Goal: Task Accomplishment & Management: Manage account settings

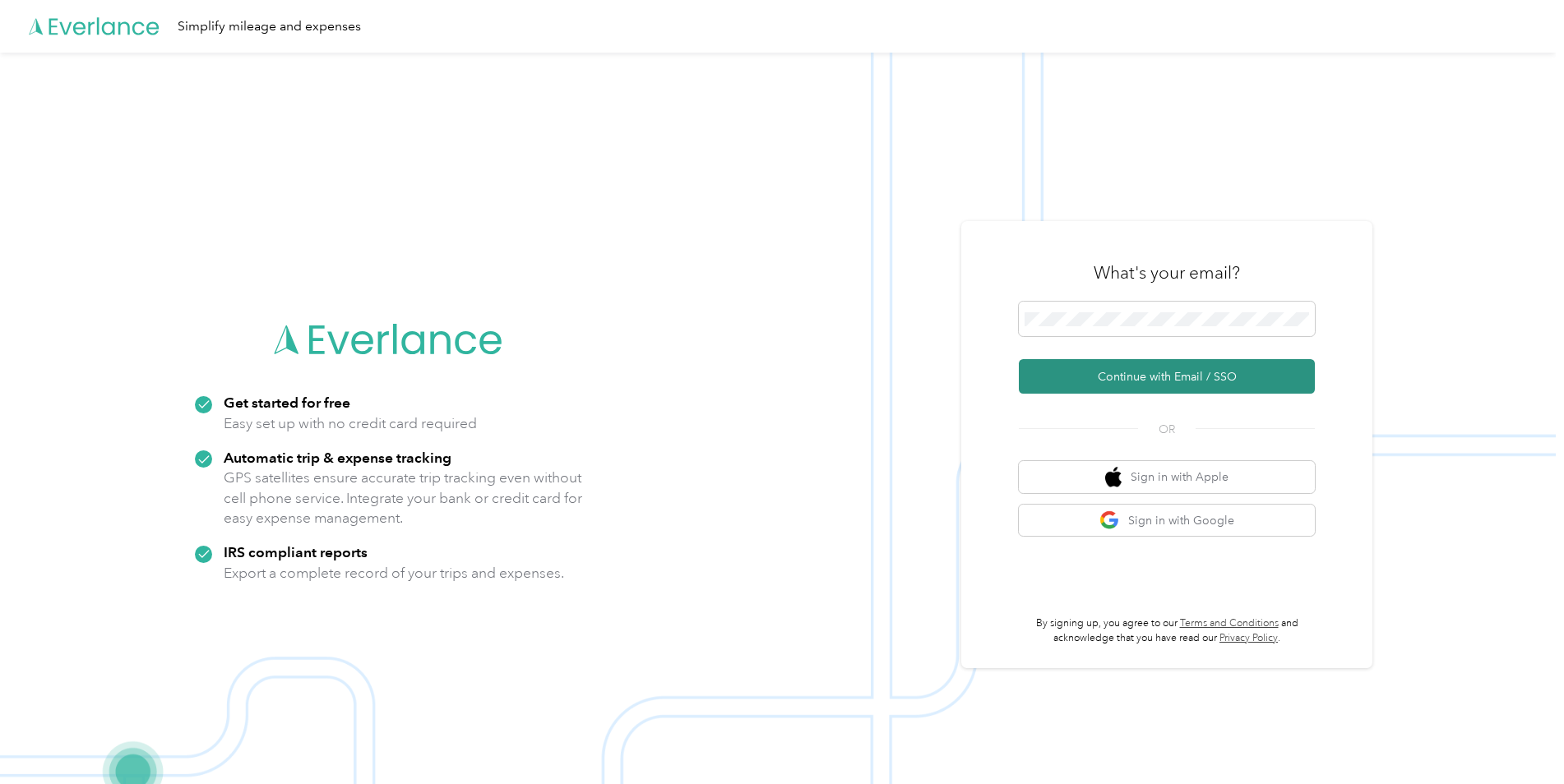
click at [1110, 368] on button "Continue with Email / SSO" at bounding box center [1166, 377] width 296 height 34
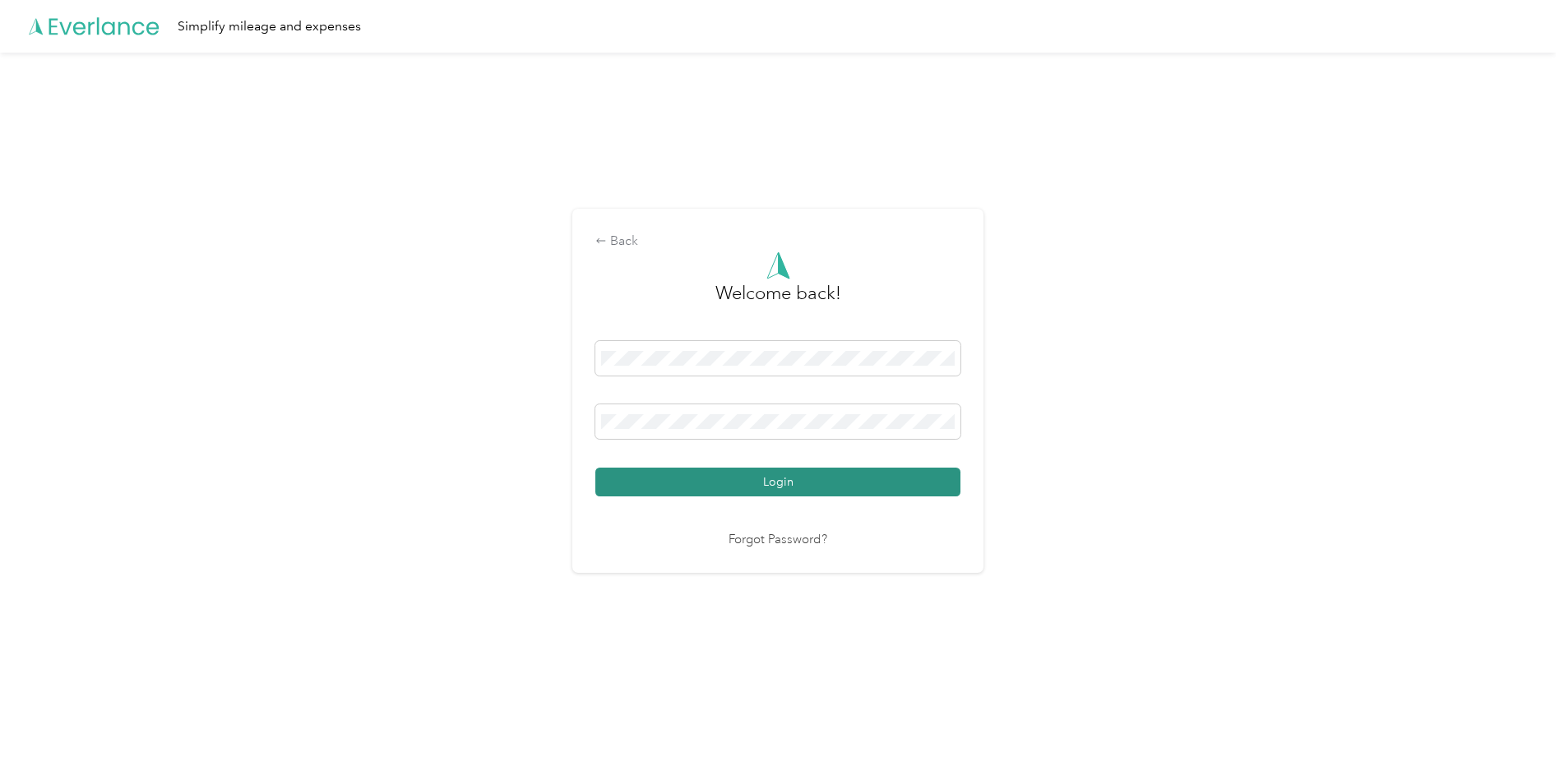
click at [774, 471] on button "Login" at bounding box center [777, 483] width 365 height 29
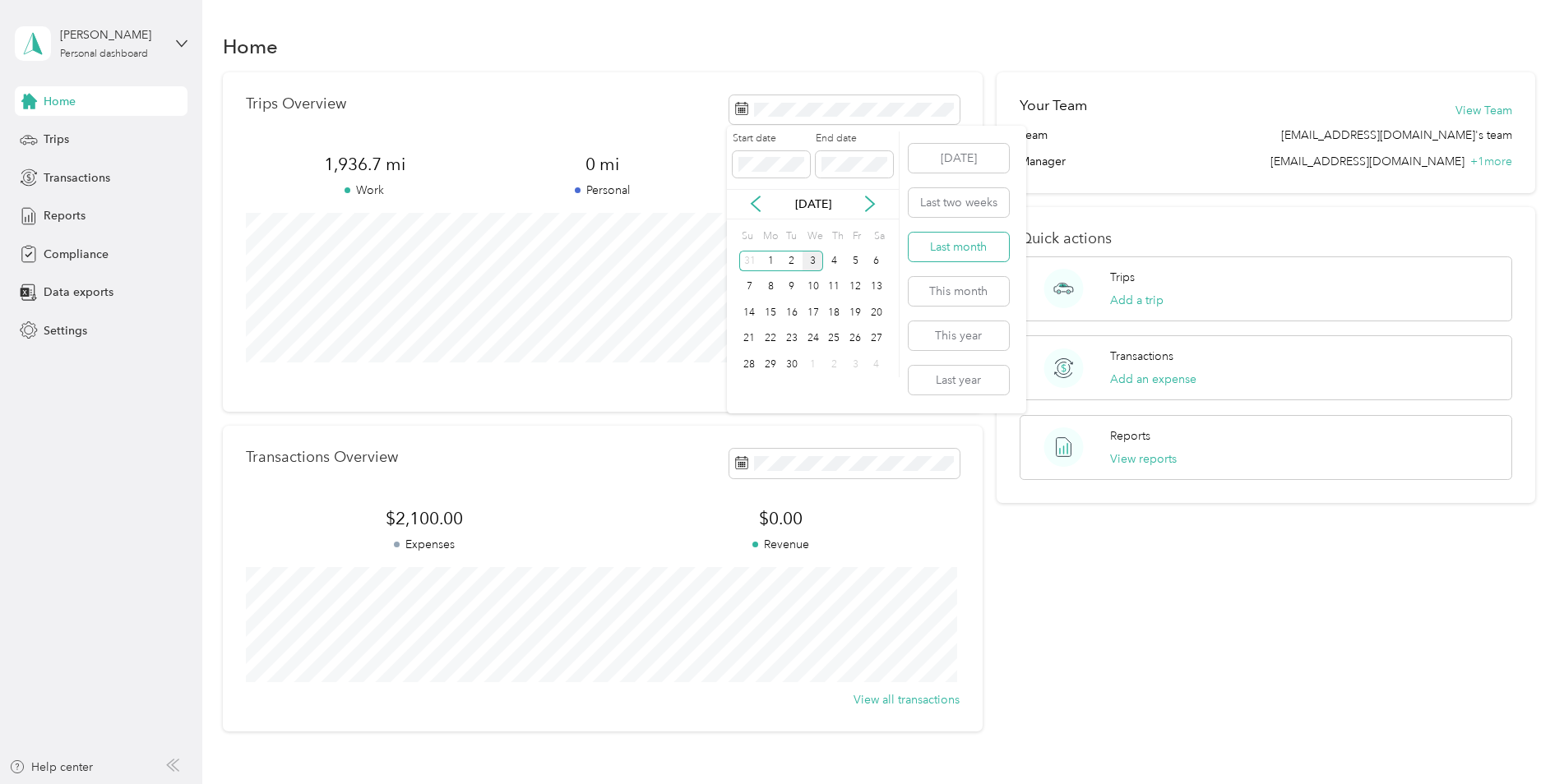
click at [933, 243] on button "Last month" at bounding box center [958, 247] width 100 height 29
click at [555, 91] on div "Trips Overview 723.3 mi Work 0 mi Personal 0 mi Unclassified View all trips" at bounding box center [602, 242] width 759 height 339
